Goal: Navigation & Orientation: Find specific page/section

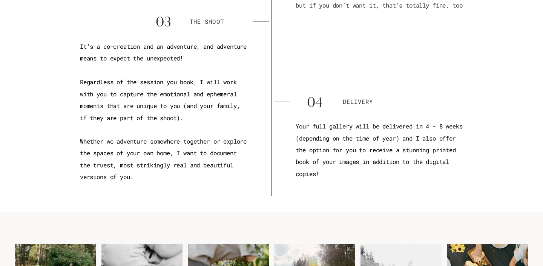
scroll to position [1892, 0]
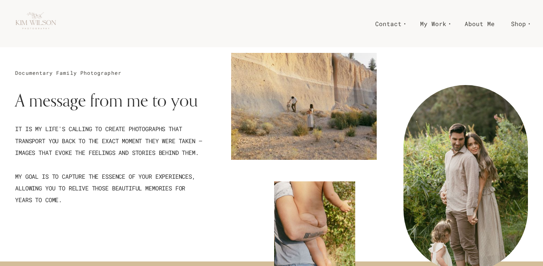
click at [45, 24] on img at bounding box center [36, 24] width 42 height 42
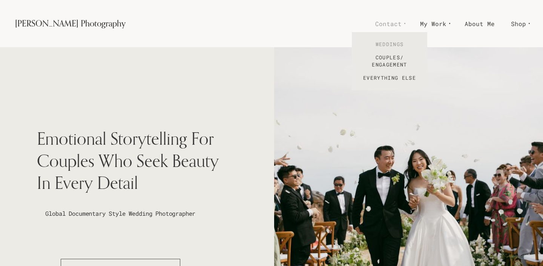
click at [392, 45] on link "Weddings" at bounding box center [389, 44] width 75 height 13
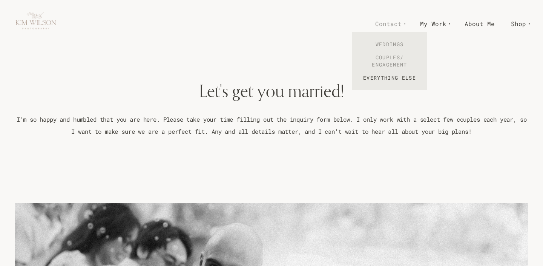
click at [397, 61] on link "Couples/ Engagement" at bounding box center [389, 61] width 75 height 20
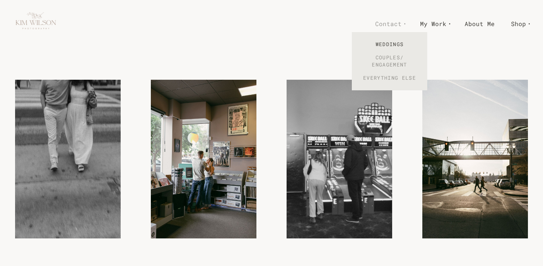
click at [397, 81] on link "Everything Else" at bounding box center [389, 77] width 75 height 13
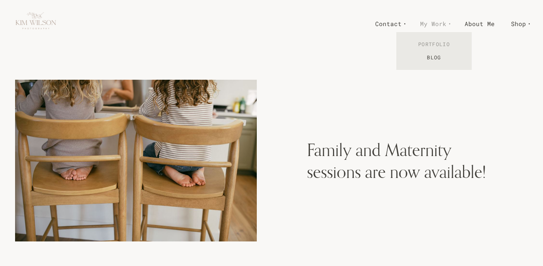
click at [439, 45] on link "Portfolio" at bounding box center [434, 44] width 75 height 13
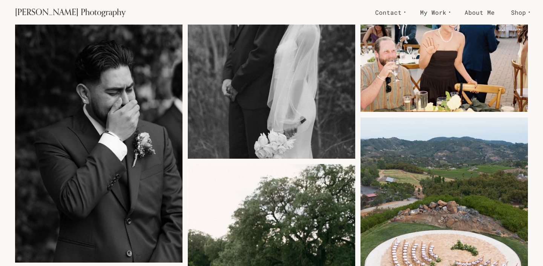
scroll to position [388, 0]
